Goal: Transaction & Acquisition: Purchase product/service

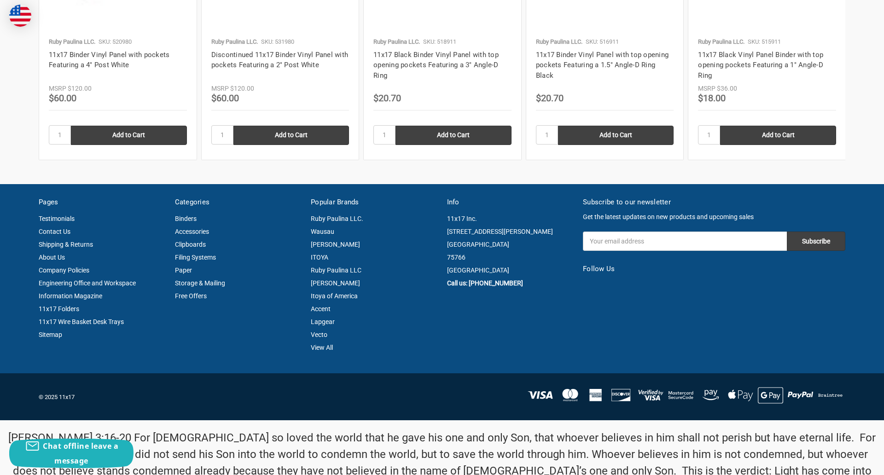
scroll to position [1246, 0]
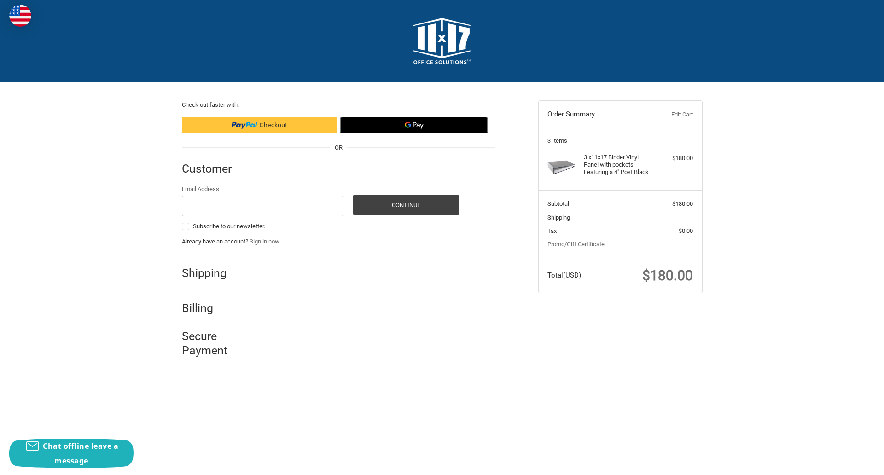
click at [263, 206] on input "Email Address" at bounding box center [263, 206] width 162 height 21
type input "reflectiz@bigcommerce.com"
click at [406, 205] on button "Continue" at bounding box center [406, 205] width 107 height 20
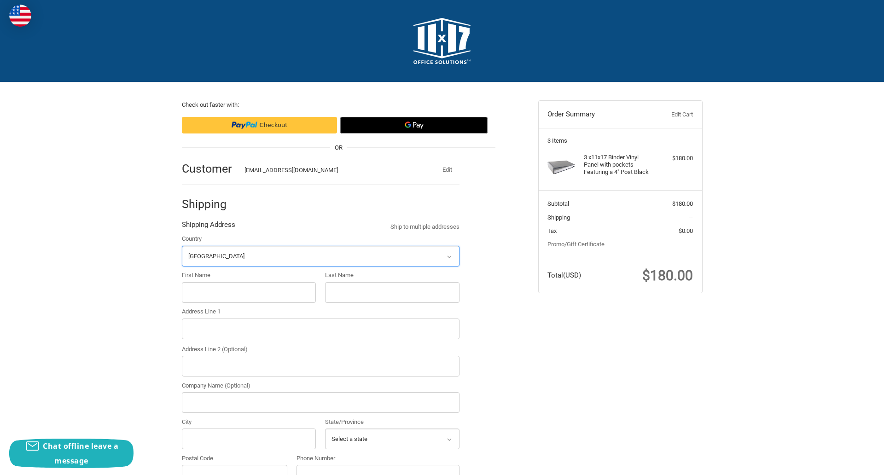
select select "US"
click at [249, 292] on input "First Name" at bounding box center [249, 292] width 134 height 21
type input "reflectiz"
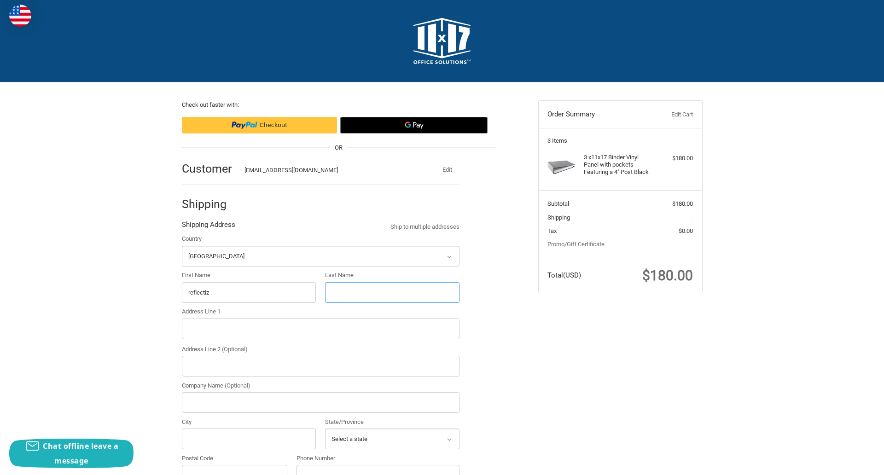
click at [392, 292] on input "Last Name" at bounding box center [392, 292] width 134 height 21
type input "bigcommerce"
click at [234, 465] on input "Postal Code" at bounding box center [235, 475] width 106 height 21
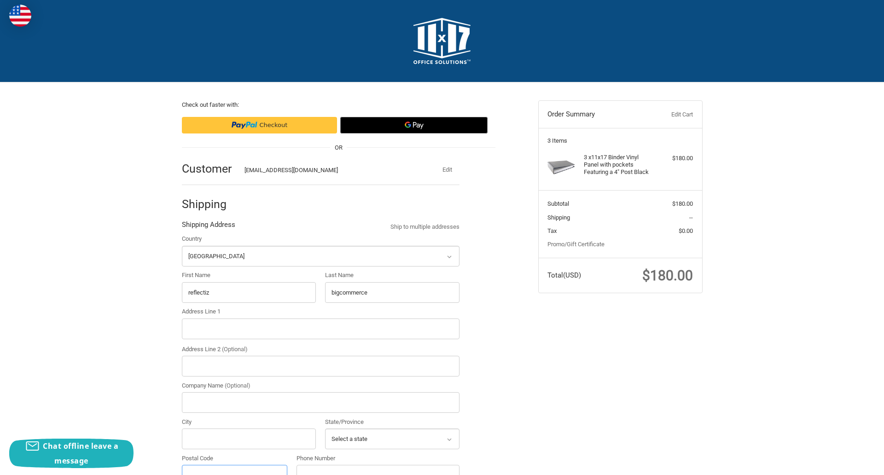
click at [234, 465] on input "Postal Code" at bounding box center [235, 475] width 106 height 21
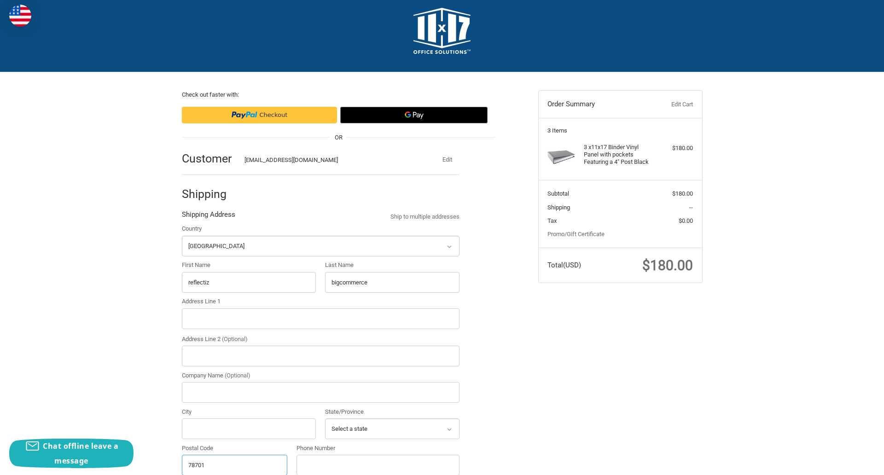
click at [234, 465] on input "78701" at bounding box center [235, 465] width 106 height 21
type input "78701"
click at [321, 319] on input "Address Line 1" at bounding box center [321, 319] width 278 height 21
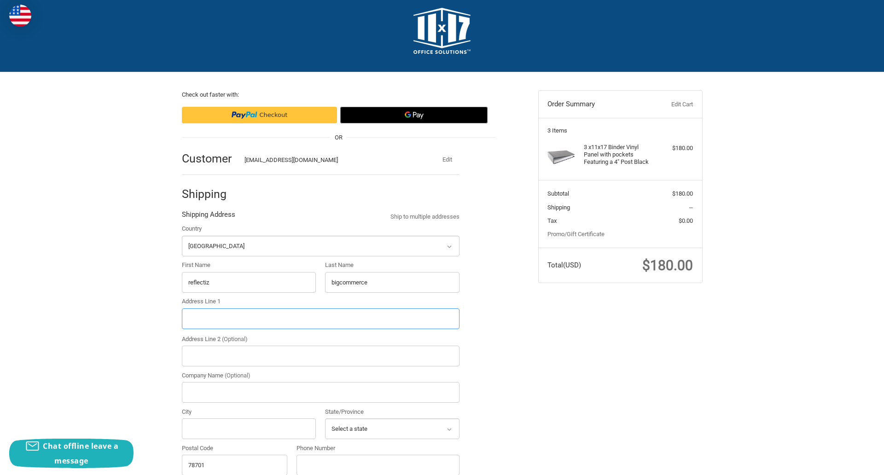
click at [321, 319] on input "Address Line 1" at bounding box center [321, 319] width 278 height 21
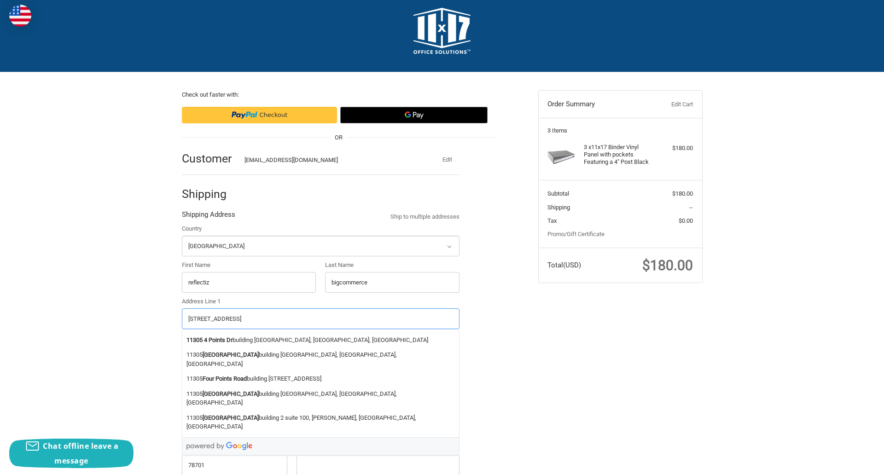
type input "11305 4 Points Dr Building 2, Suite 100"
click at [208, 217] on legend "Shipping Address" at bounding box center [208, 217] width 53 height 15
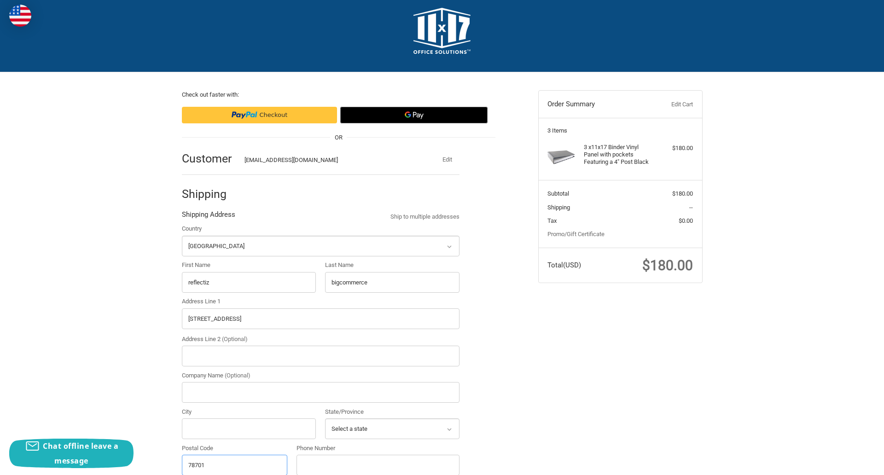
click at [234, 465] on input "78701" at bounding box center [235, 465] width 106 height 21
type input "78701"
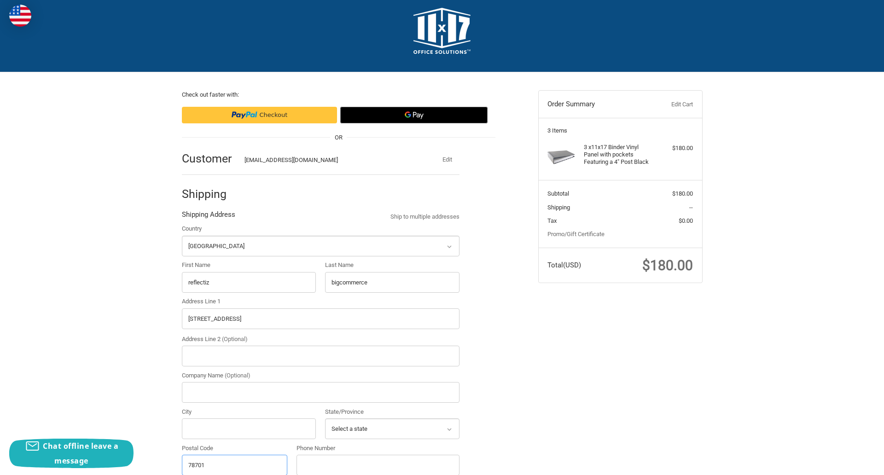
select select "[GEOGRAPHIC_DATA]"
click at [321, 356] on input "Address Line 2 (Optional)" at bounding box center [321, 356] width 278 height 21
type input "2"
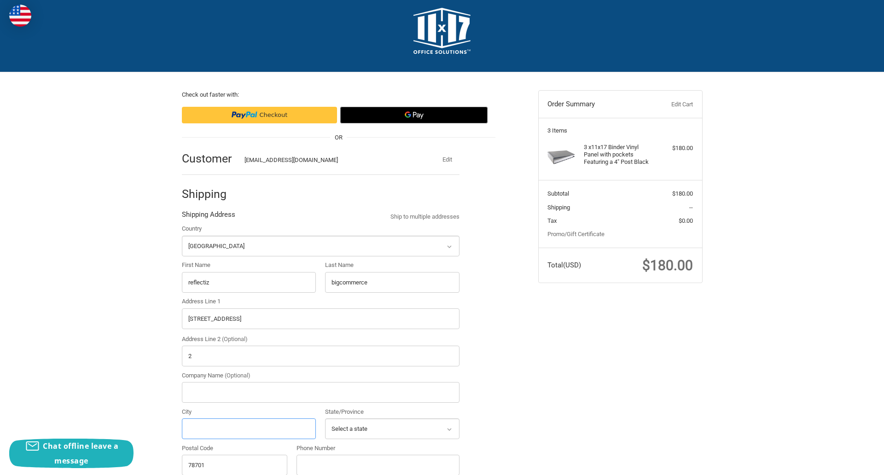
click at [249, 429] on input "City" at bounding box center [249, 429] width 134 height 21
click at [249, 429] on input "Austin" at bounding box center [249, 429] width 134 height 21
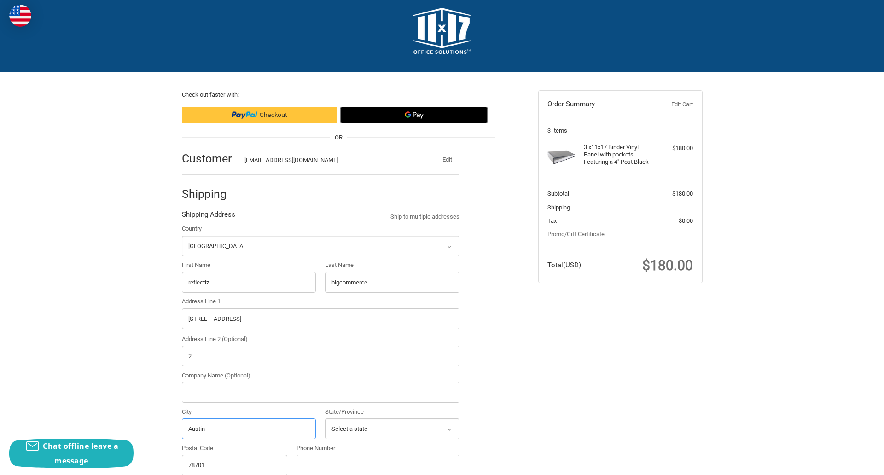
click at [249, 429] on input "Austin" at bounding box center [249, 429] width 134 height 21
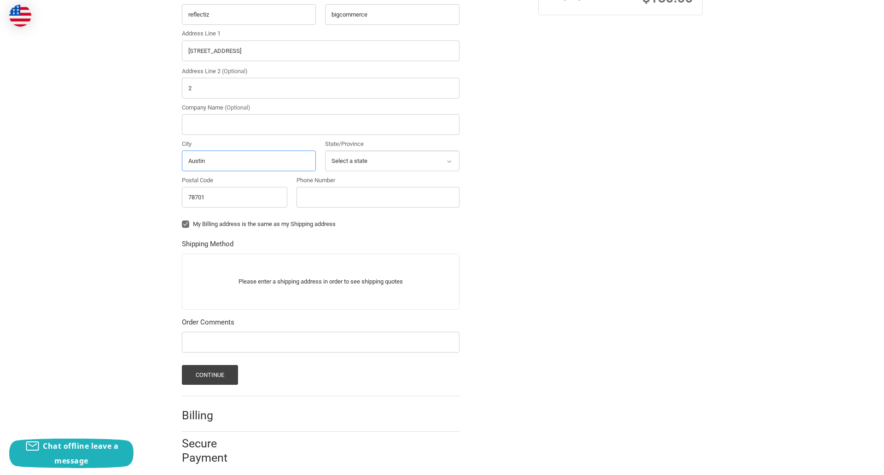
scroll to position [287, 0]
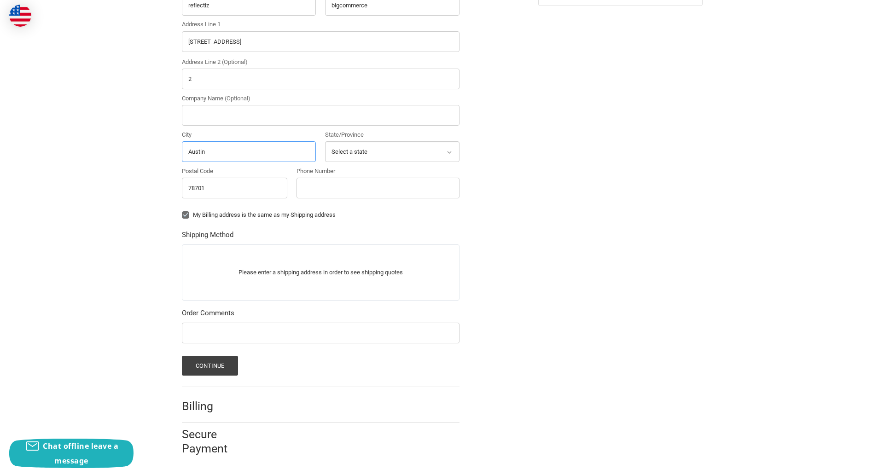
type input "Austin"
click at [378, 188] on input "Phone Number" at bounding box center [378, 188] width 163 height 21
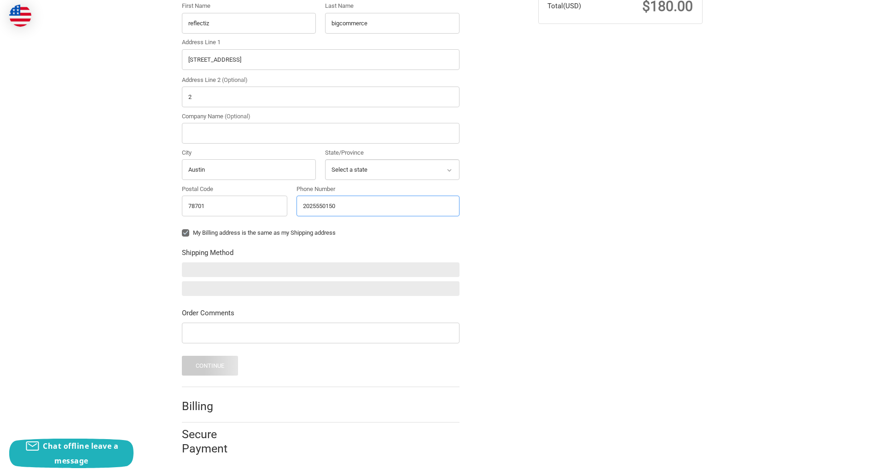
scroll to position [269, 0]
type input "2025550150"
click at [321, 133] on input "Company Name (Optional)" at bounding box center [321, 133] width 278 height 21
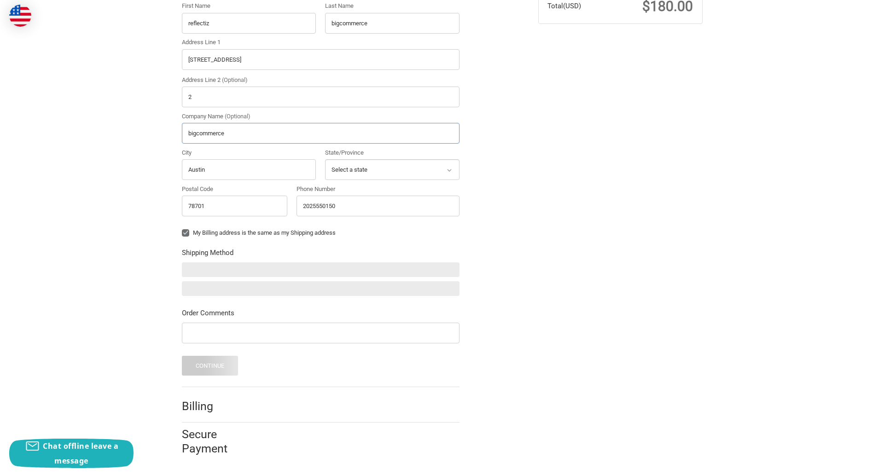
type input "bigcommerce"
click at [182, 240] on form "Country Select a country Afghanistan Åland Islands Albania Algeria American Sam…" at bounding box center [321, 170] width 278 height 411
click at [182, 345] on form "Country Select a country Afghanistan Åland Islands Albania Algeria American Sam…" at bounding box center [321, 170] width 278 height 411
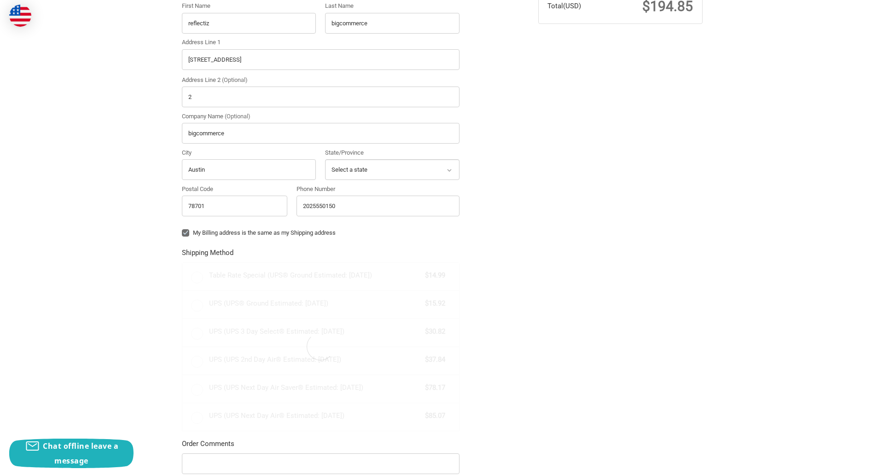
radio input "true"
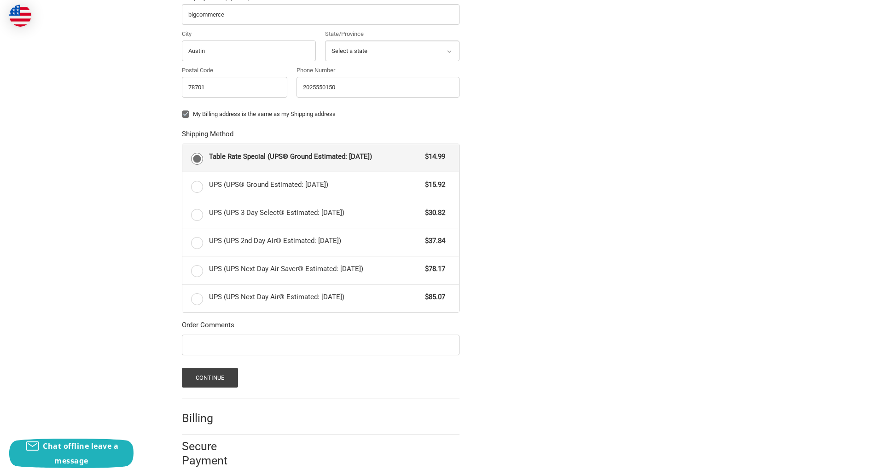
scroll to position [400, 0]
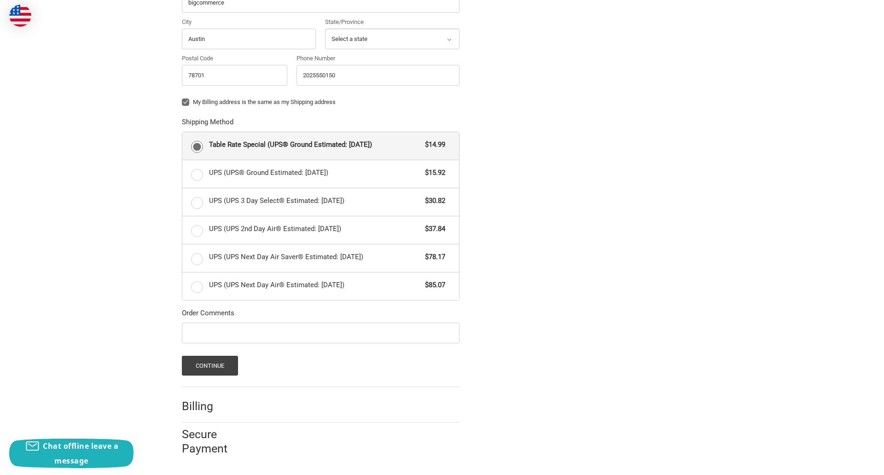
click at [321, 146] on span "Table Rate Special (UPS® Ground Estimated: Thu, Sep 25)" at bounding box center [315, 145] width 212 height 11
click at [183, 133] on input "Table Rate Special (UPS® Ground Estimated: Thu, Sep 25) $14.99" at bounding box center [182, 132] width 0 height 0
click at [210, 366] on button "Continue" at bounding box center [210, 366] width 57 height 20
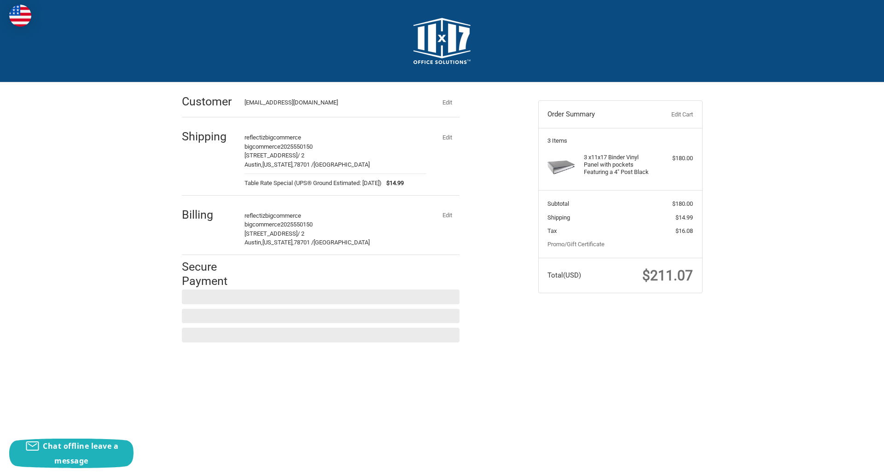
scroll to position [0, 0]
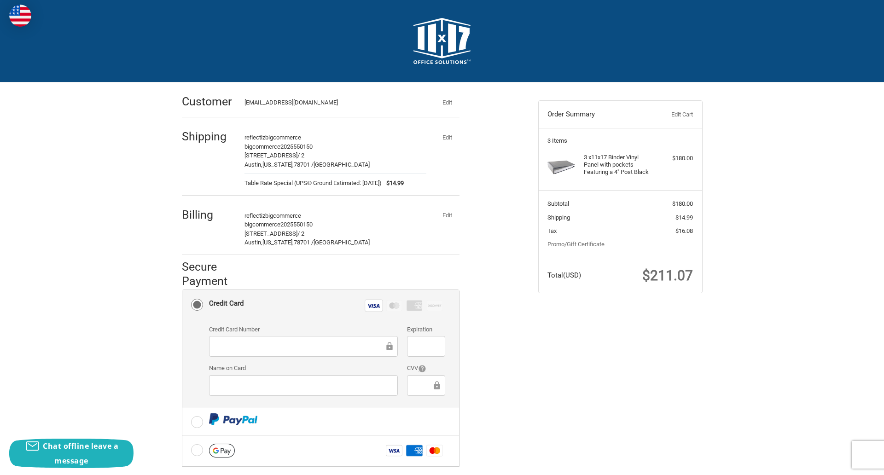
checkbox input "true"
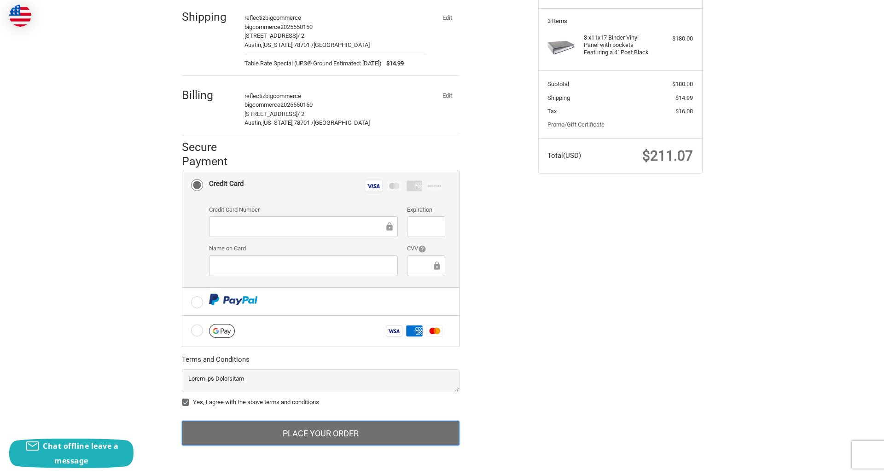
click at [321, 433] on button "Place Your Order" at bounding box center [321, 433] width 278 height 25
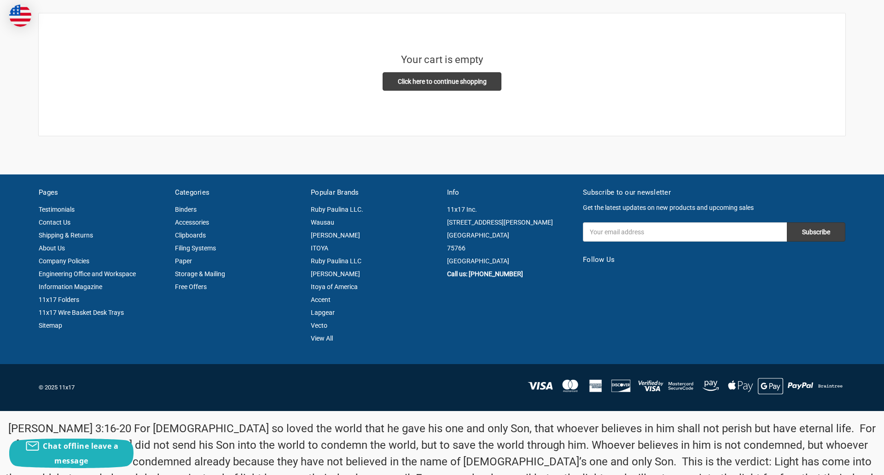
scroll to position [214, 0]
